Goal: Task Accomplishment & Management: Use online tool/utility

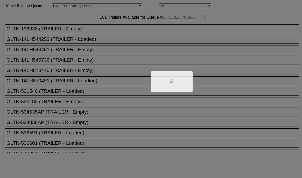
select select "527"
select select "8132"
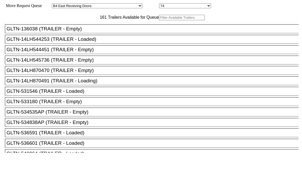
click at [159, 20] on input "text" at bounding box center [182, 17] width 46 height 5
paste input "516651"
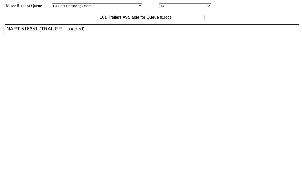
type input "516651"
click at [82, 32] on div "NART-516651 (TRAILER - Loaded)" at bounding box center [153, 29] width 295 height 6
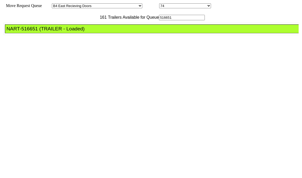
click at [82, 32] on div "NART-516651 (TRAILER - Loaded)" at bounding box center [153, 29] width 295 height 6
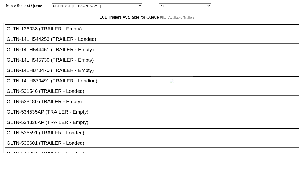
click at [87, 30] on div at bounding box center [151, 89] width 302 height 178
click at [159, 20] on input "text" at bounding box center [182, 17] width 46 height 5
paste input "HGIU511819"
type input "HGIU511819"
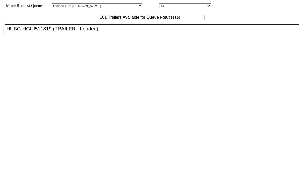
click at [84, 33] on li "HUBG-HGIU511819 (TRAILER - Loaded)" at bounding box center [154, 28] width 298 height 9
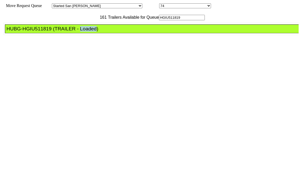
click at [84, 33] on li "HUBG-HGIU511819 (TRAILER - Loaded)" at bounding box center [154, 28] width 298 height 9
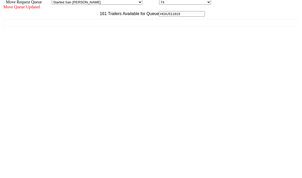
scroll to position [5, 0]
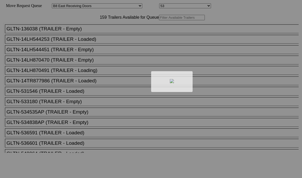
select select "536"
select select "8221"
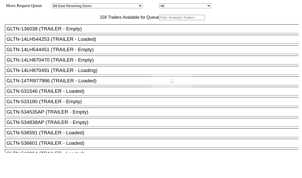
drag, startPoint x: 0, startPoint y: 0, endPoint x: 109, endPoint y: 29, distance: 112.4
click at [109, 29] on div at bounding box center [151, 89] width 302 height 178
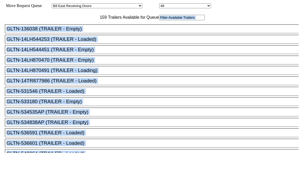
click at [159, 20] on input "text" at bounding box center [182, 17] width 46 height 5
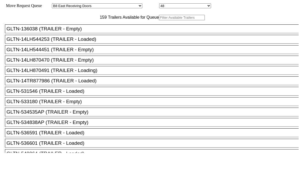
paste input "XPOU423717"
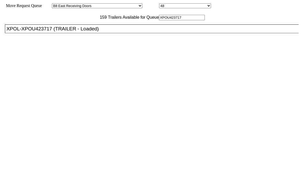
type input "XPOU423717"
click at [93, 32] on div "XPOL-XPOU423717 (TRAILER - Loaded)" at bounding box center [153, 29] width 295 height 6
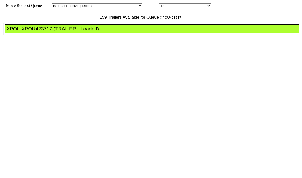
click at [93, 32] on div "XPOL-XPOU423717 (TRAILER - Loaded)" at bounding box center [153, 29] width 295 height 6
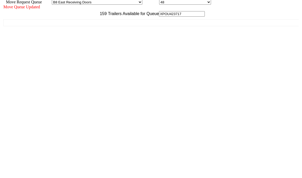
scroll to position [5, 0]
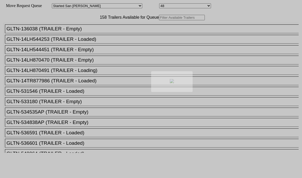
click at [80, 29] on div at bounding box center [151, 89] width 302 height 178
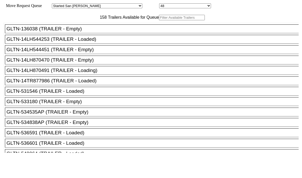
click at [159, 20] on input "text" at bounding box center [182, 17] width 46 height 5
paste input "161964"
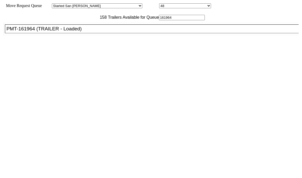
type input "161964"
click at [77, 32] on div "PMT-161964 (TRAILER - Loaded)" at bounding box center [153, 29] width 295 height 6
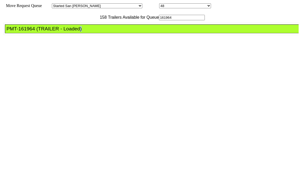
click at [77, 32] on div "PMT-161964 (TRAILER - Loaded)" at bounding box center [153, 29] width 295 height 6
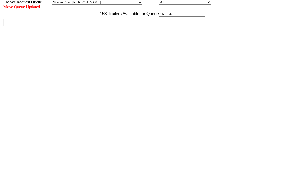
scroll to position [5, 0]
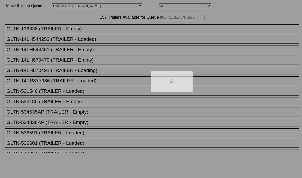
drag, startPoint x: 115, startPoint y: 36, endPoint x: 110, endPoint y: 33, distance: 6.4
click at [110, 33] on div at bounding box center [151, 89] width 302 height 178
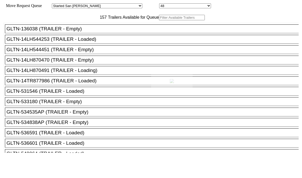
click at [107, 30] on div at bounding box center [151, 89] width 302 height 178
click at [159, 20] on input "text" at bounding box center [182, 17] width 46 height 5
paste input "XPOU421784"
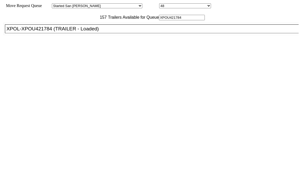
type input "XPOU421784"
click at [89, 32] on div "XPOL-XPOU421784 (TRAILER - Loaded)" at bounding box center [153, 29] width 295 height 6
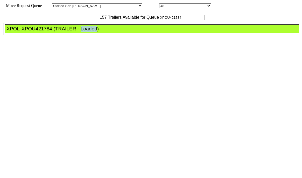
click at [89, 32] on div "XPOL-XPOU421784 (TRAILER - Loaded)" at bounding box center [153, 29] width 295 height 6
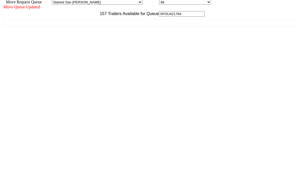
scroll to position [5, 0]
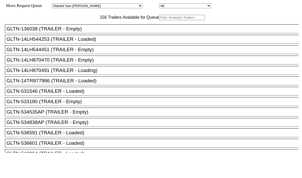
click at [159, 20] on input "text" at bounding box center [182, 17] width 46 height 5
paste input "150844"
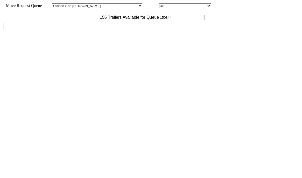
type input "150844"
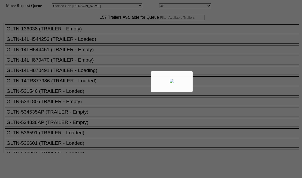
click at [99, 31] on div at bounding box center [151, 89] width 302 height 178
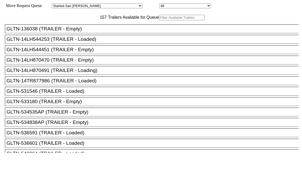
click at [159, 20] on input "text" at bounding box center [182, 17] width 46 height 5
paste input "315029"
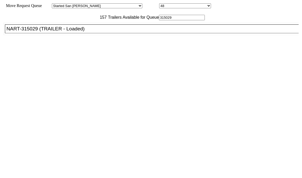
type input "315029"
click at [81, 32] on div "NART-315029 (TRAILER - Loaded)" at bounding box center [153, 29] width 295 height 6
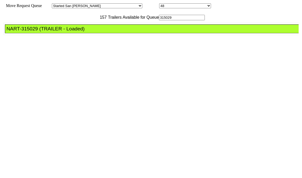
click at [81, 32] on div "NART-315029 (TRAILER - Loaded)" at bounding box center [153, 29] width 295 height 6
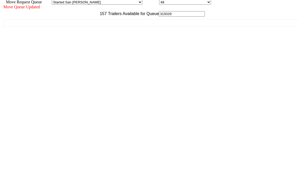
scroll to position [5, 0]
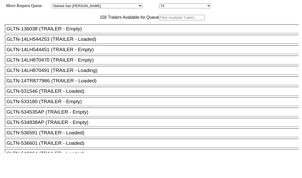
click at [159, 20] on input "text" at bounding box center [182, 17] width 46 height 5
paste input "130934"
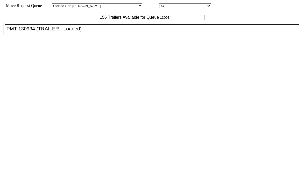
type input "130934"
click at [99, 32] on div "PMT-130934 (TRAILER - Loaded)" at bounding box center [153, 29] width 295 height 6
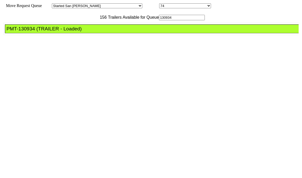
click at [99, 32] on div "PMT-130934 (TRAILER - Loaded)" at bounding box center [153, 29] width 295 height 6
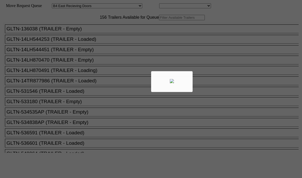
select select "527"
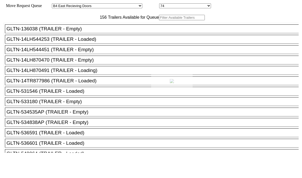
click at [96, 29] on div at bounding box center [151, 89] width 302 height 178
drag, startPoint x: 0, startPoint y: 0, endPoint x: 96, endPoint y: 29, distance: 99.9
click at [159, 20] on input "text" at bounding box center [182, 17] width 46 height 5
paste input "535844"
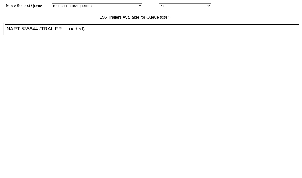
type input "535844"
click at [87, 36] on div "GLTN-136038 (TRAILER - Empty) GLTN-14LH544253 (TRAILER - Loaded) GLTN-14LH54445…" at bounding box center [150, 86] width 295 height 132
click at [87, 35] on ul "GLTN-136038 (TRAILER - Empty) GLTN-14LH544253 (TRAILER - Loaded) GLTN-14LH54445…" at bounding box center [151, 29] width 296 height 12
click at [88, 32] on div "NART-535844 (TRAILER - Loaded)" at bounding box center [153, 29] width 295 height 6
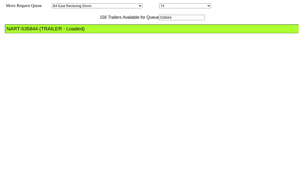
click at [88, 32] on div "NART-535844 (TRAILER - Loaded)" at bounding box center [153, 29] width 295 height 6
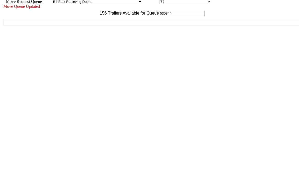
scroll to position [5, 0]
